Goal: Task Accomplishment & Management: Manage account settings

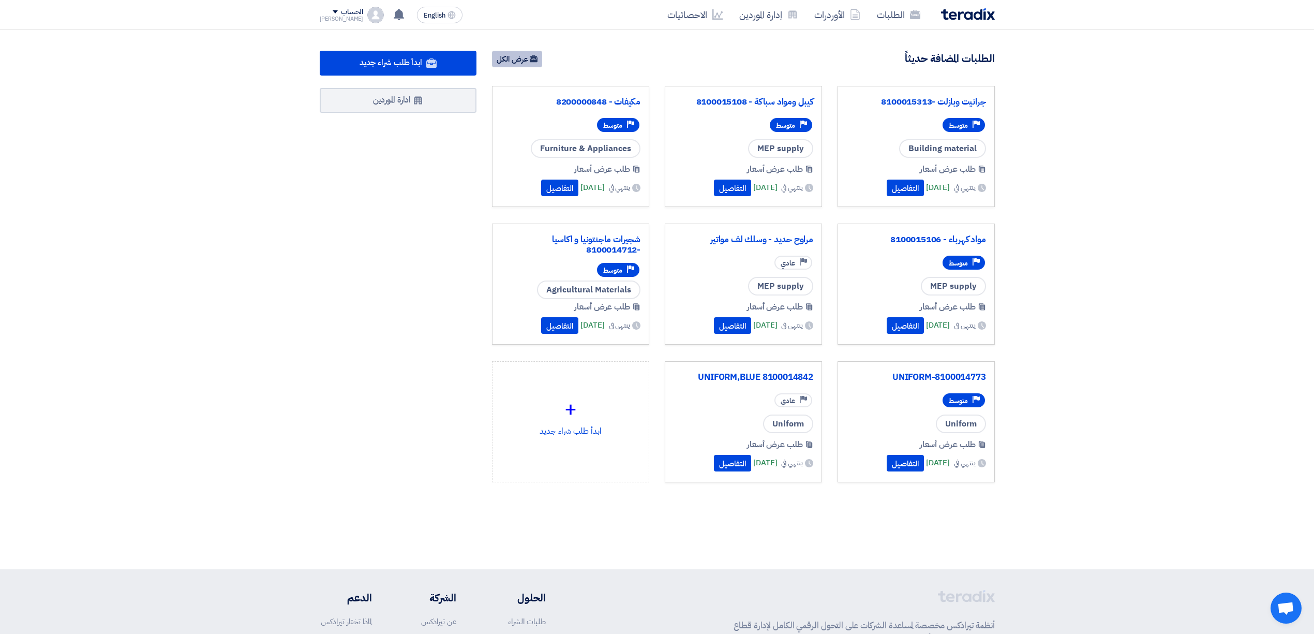
click at [516, 61] on link "عرض الكل" at bounding box center [517, 59] width 50 height 17
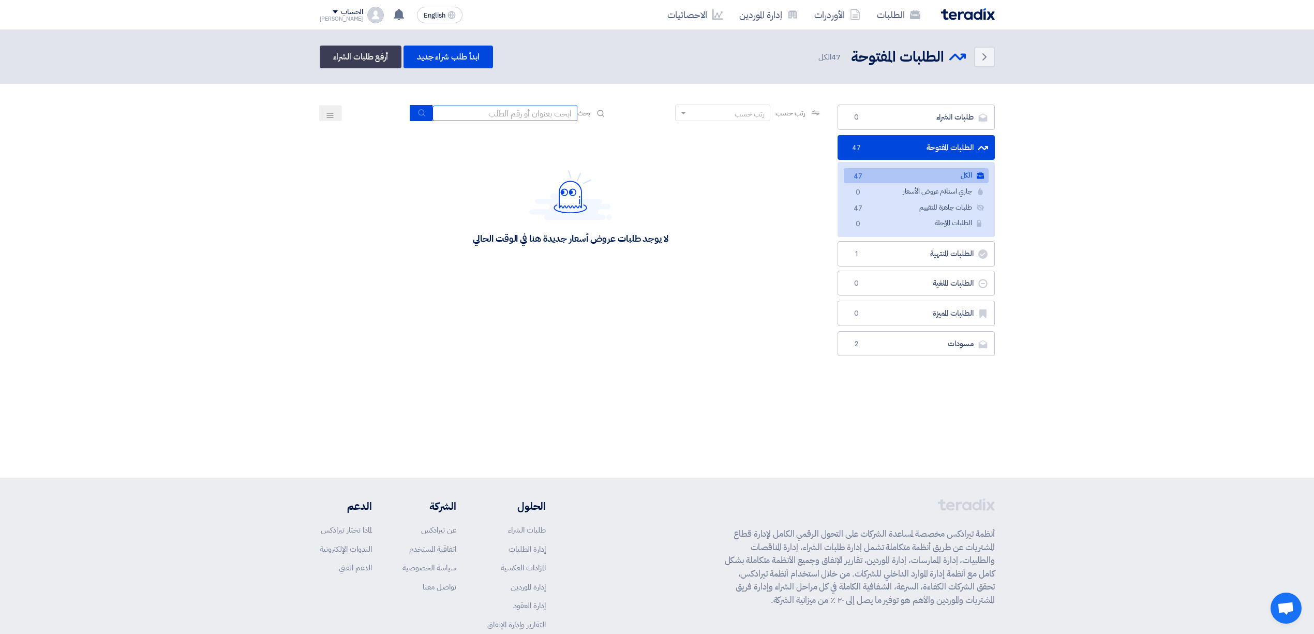
click at [555, 116] on input at bounding box center [504, 114] width 145 height 16
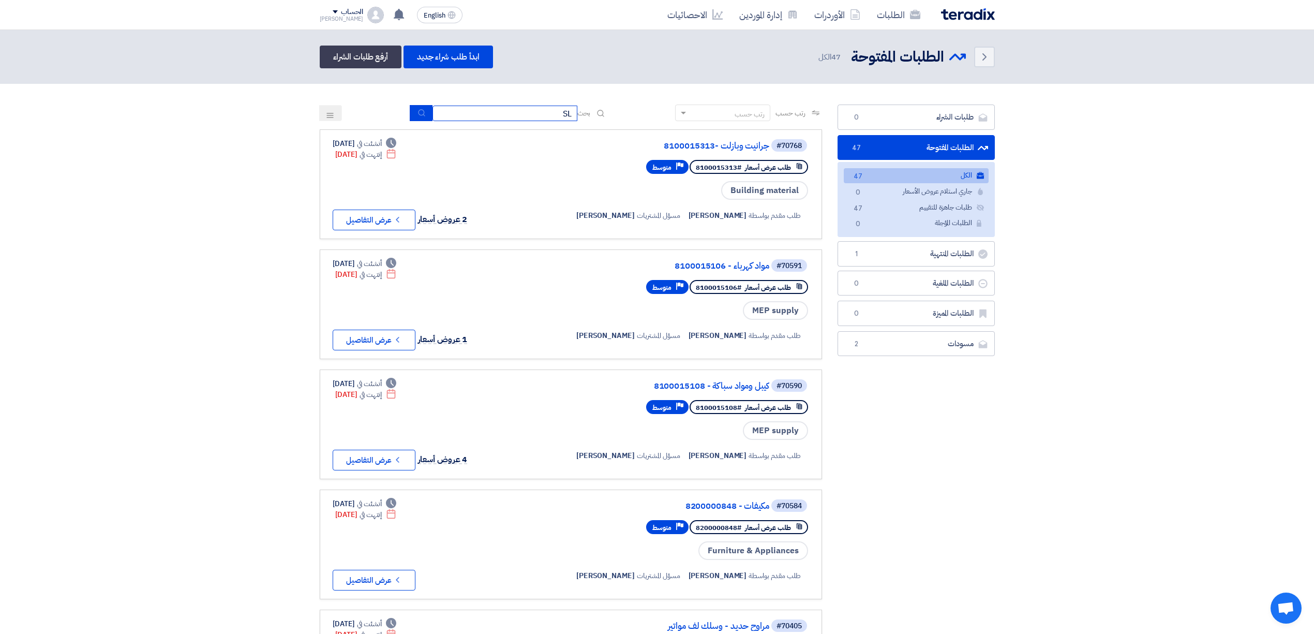
type input "S"
type input "سماد"
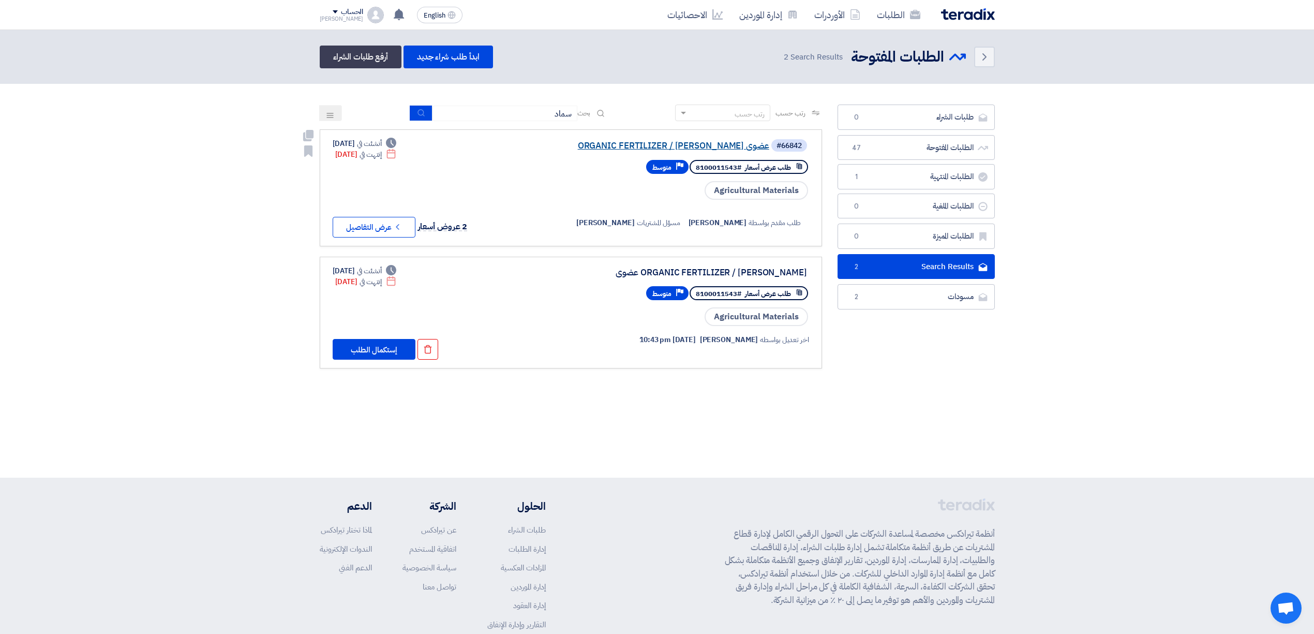
click at [713, 147] on link "ORGANIC FERTILIZER / [PERSON_NAME] عضوى" at bounding box center [665, 145] width 207 height 9
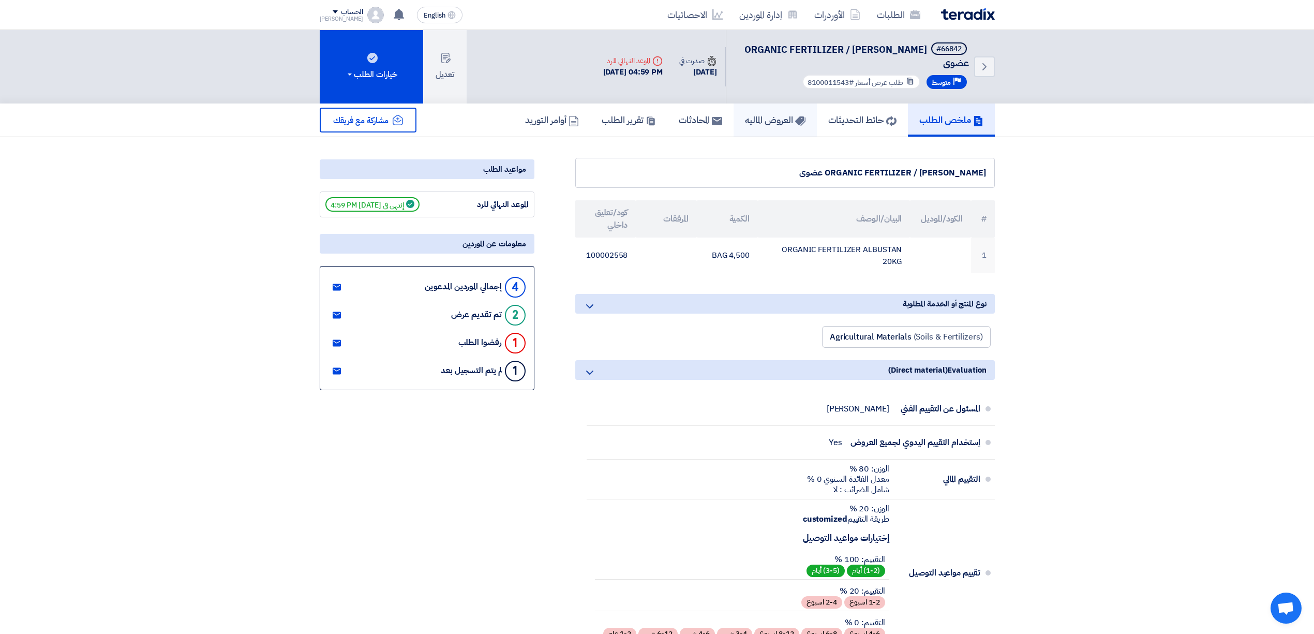
click at [768, 116] on link "العروض الماليه" at bounding box center [774, 119] width 83 height 33
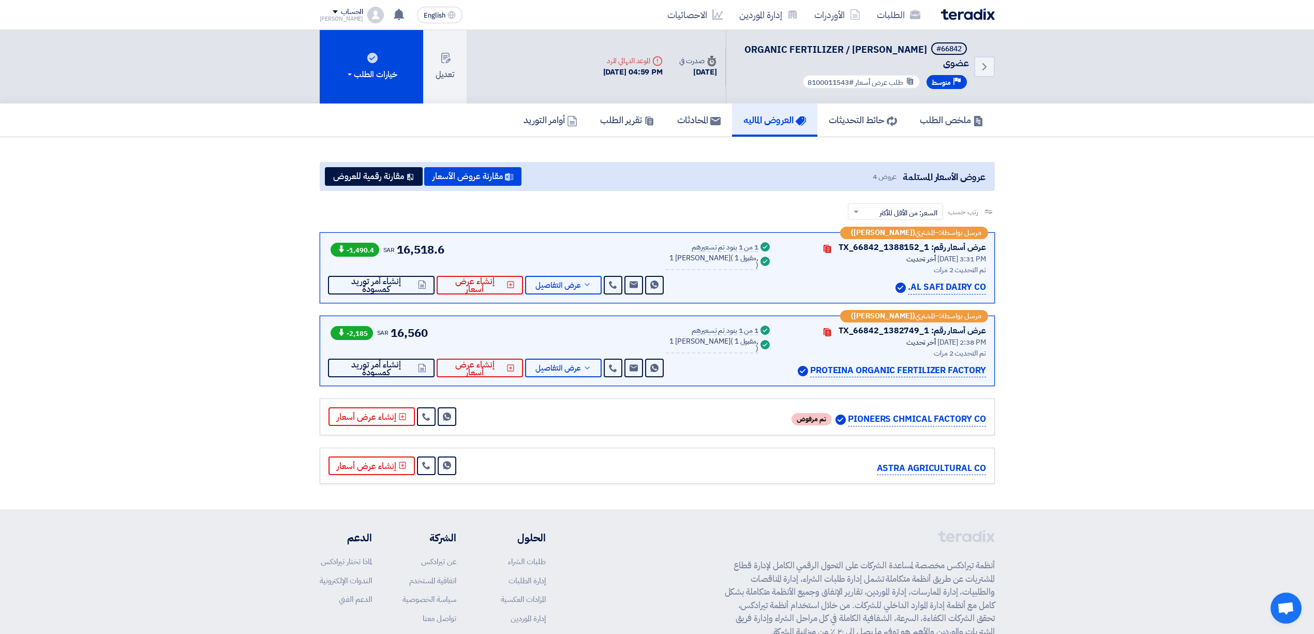
drag, startPoint x: 986, startPoint y: 364, endPoint x: 810, endPoint y: 367, distance: 175.9
click at [810, 367] on div "مرسل بواسطة: – المشتري ([PERSON_NAME]) عرض أسعار رقم: TX_66842_1382749_1 Contac…" at bounding box center [657, 350] width 675 height 71
copy p "PROTEINA ORGANIC FERTILIZER FACTORY"
click at [446, 63] on button "تعديل" at bounding box center [444, 66] width 43 height 73
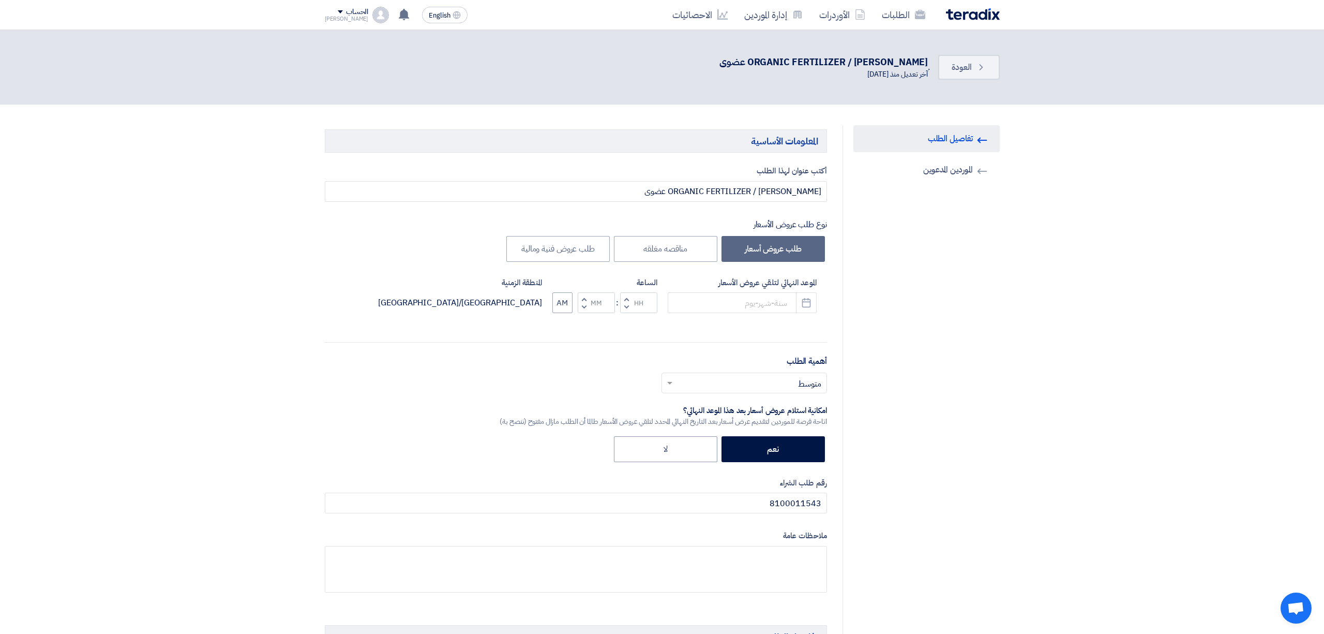
type input "[DATE]"
type input "04"
type input "59"
click at [943, 169] on link "Invited Suppliers الموردين المدعوين" at bounding box center [921, 169] width 146 height 27
